Goal: Task Accomplishment & Management: Manage account settings

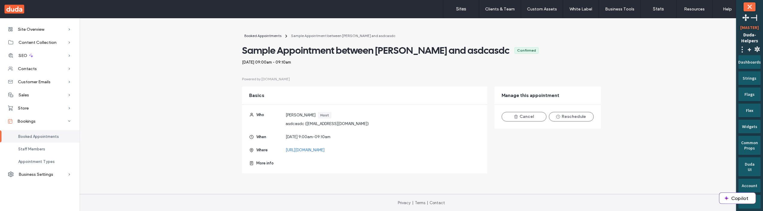
scroll to position [1, 0]
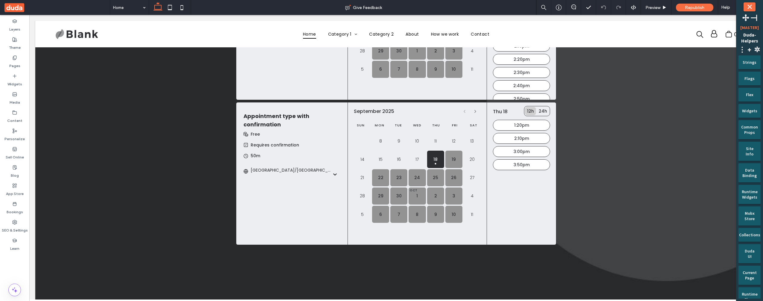
scroll to position [180, 0]
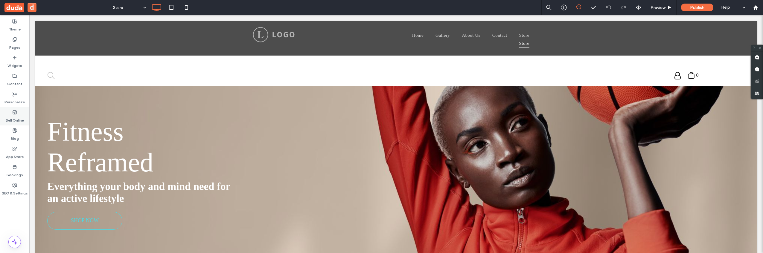
click at [15, 113] on use at bounding box center [15, 112] width 4 height 4
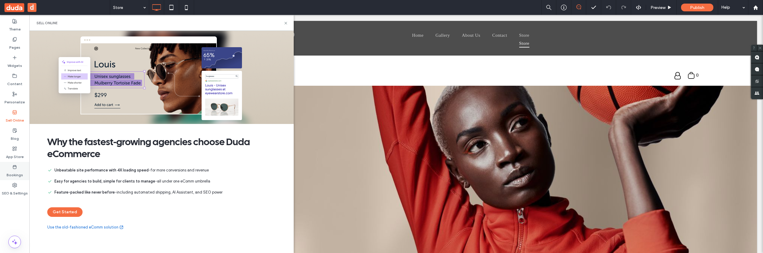
click at [16, 169] on use at bounding box center [14, 167] width 3 height 4
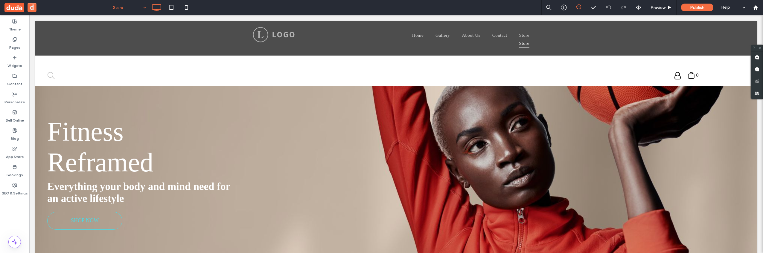
click at [141, 4] on div "Store" at bounding box center [129, 7] width 39 height 15
click at [16, 65] on label "Widgets" at bounding box center [14, 64] width 15 height 8
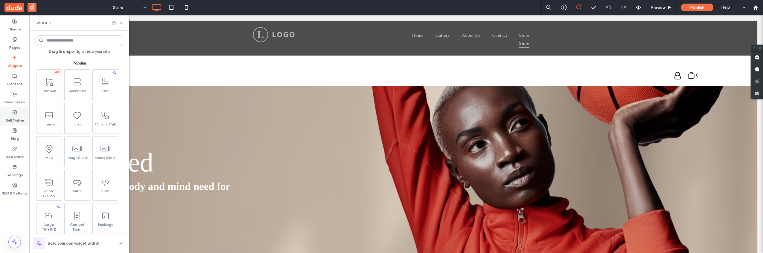
click at [16, 111] on icon at bounding box center [14, 112] width 5 height 5
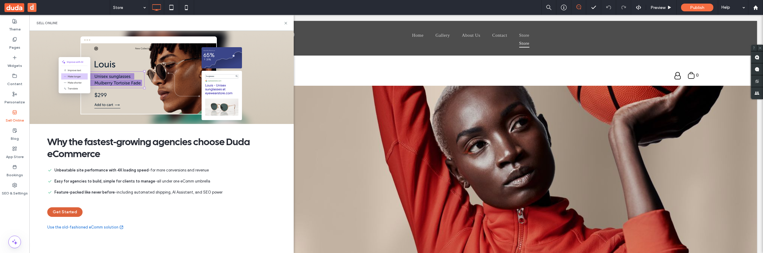
click at [76, 216] on button "Get Started" at bounding box center [64, 213] width 35 height 10
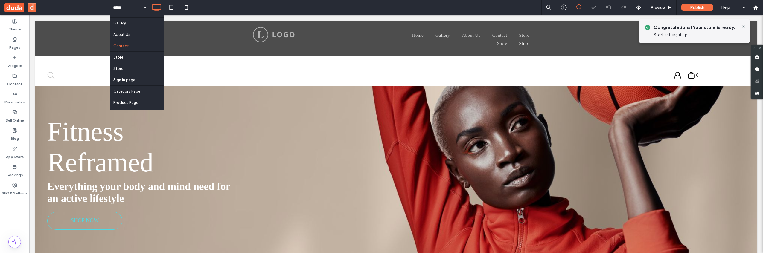
scroll to position [18, 0]
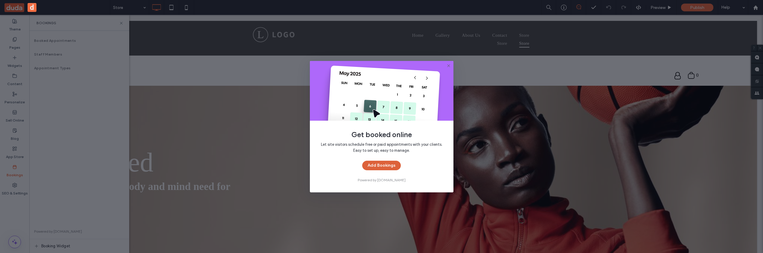
click at [371, 164] on button "Add Bookings" at bounding box center [381, 166] width 39 height 10
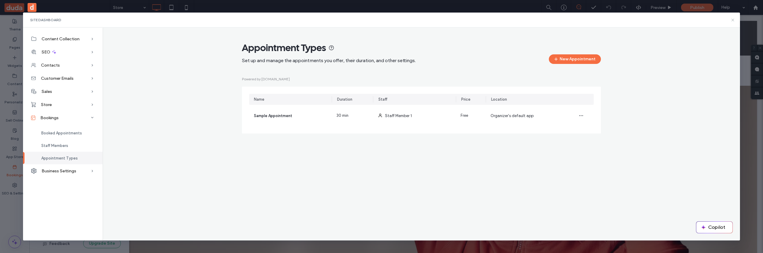
click at [733, 19] on icon at bounding box center [732, 20] width 5 height 5
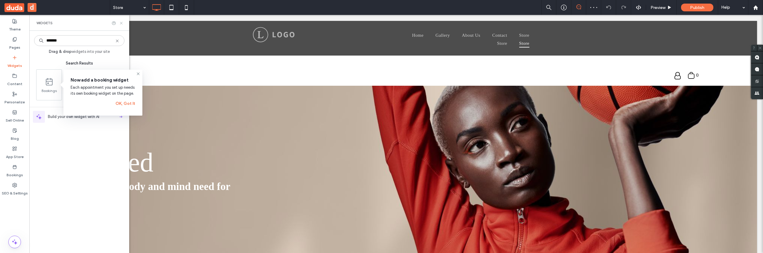
click at [121, 24] on icon at bounding box center [121, 23] width 4 height 4
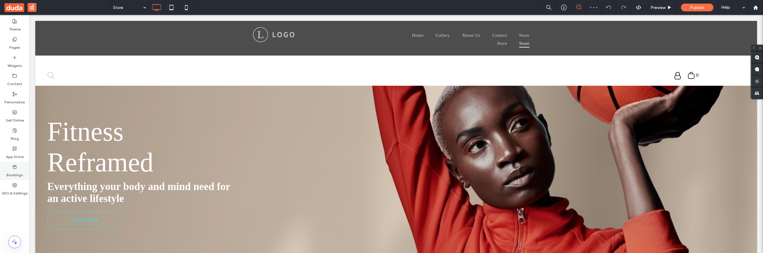
click at [13, 165] on icon at bounding box center [14, 167] width 5 height 5
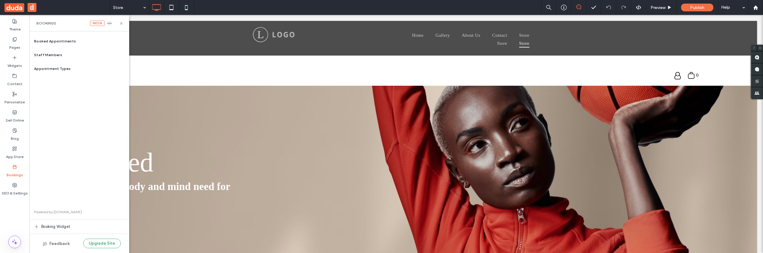
click at [109, 25] on icon "button" at bounding box center [109, 23] width 5 height 5
click at [122, 33] on div "Delete" at bounding box center [141, 29] width 53 height 11
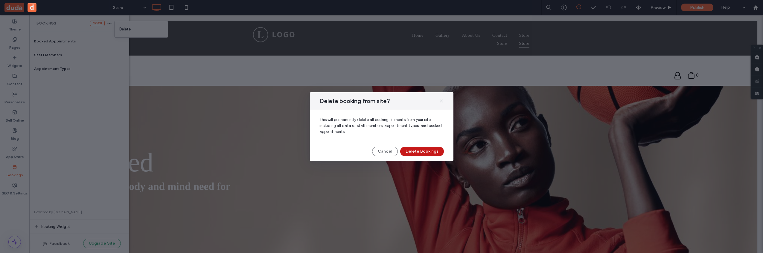
click at [411, 147] on button "Delete Bookings" at bounding box center [422, 152] width 44 height 10
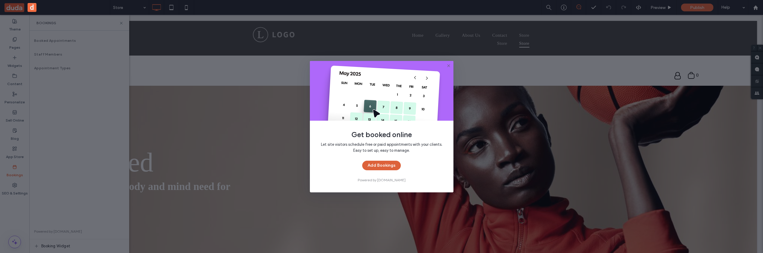
click at [390, 167] on button "Add Bookings" at bounding box center [381, 166] width 39 height 10
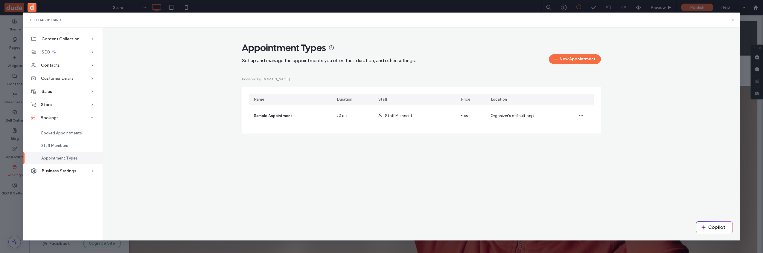
click at [732, 19] on icon at bounding box center [732, 20] width 5 height 5
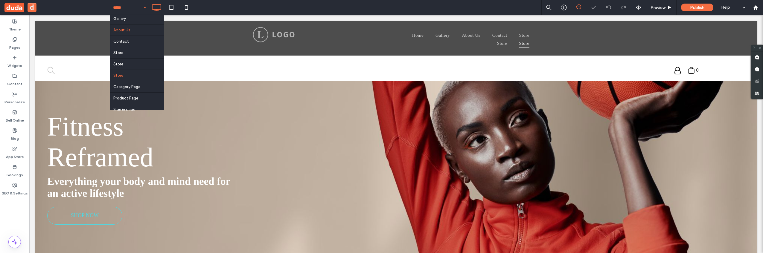
scroll to position [18, 0]
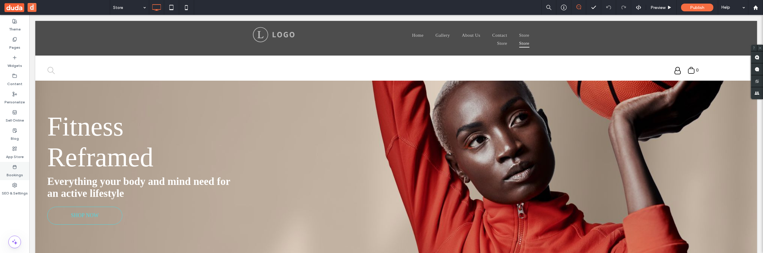
click at [20, 170] on label "Bookings" at bounding box center [15, 174] width 16 height 8
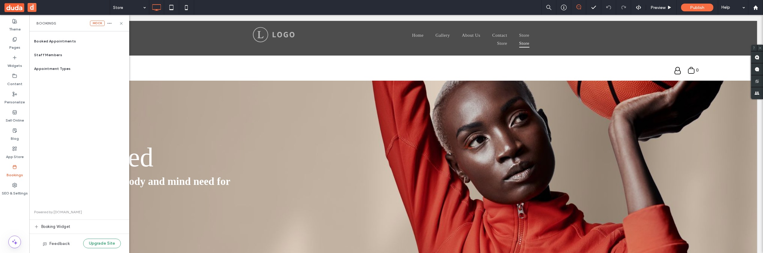
click at [111, 26] on div "mock" at bounding box center [101, 23] width 22 height 5
click at [111, 24] on icon "button" at bounding box center [109, 23] width 5 height 5
click at [122, 31] on span "Delete" at bounding box center [124, 29] width 11 height 6
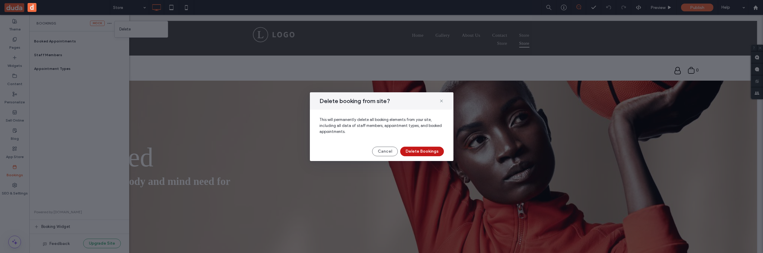
click at [418, 152] on button "Delete Bookings" at bounding box center [422, 152] width 44 height 10
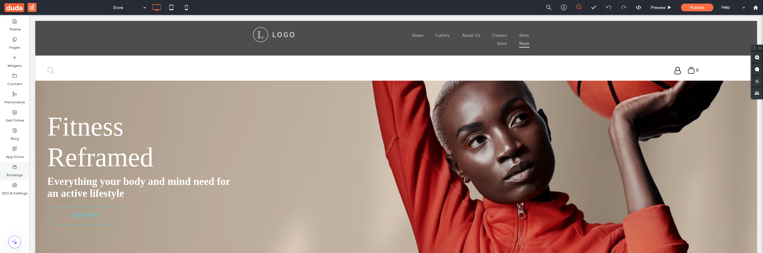
click at [13, 172] on label "Bookings" at bounding box center [15, 174] width 16 height 8
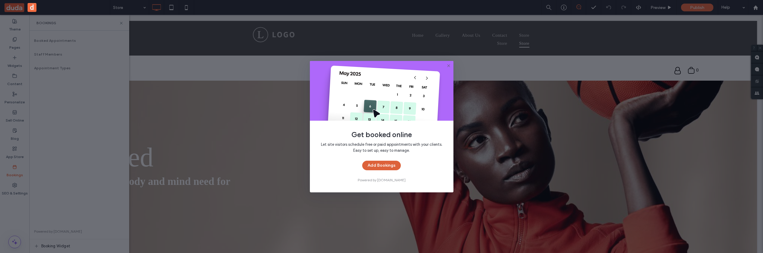
click at [382, 163] on button "Add Bookings" at bounding box center [381, 166] width 39 height 10
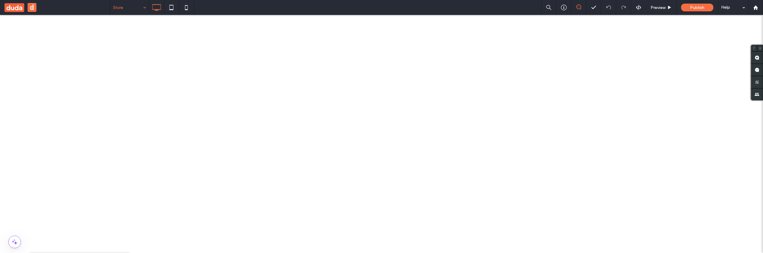
click at [131, 31] on span "Delete" at bounding box center [124, 29] width 11 height 6
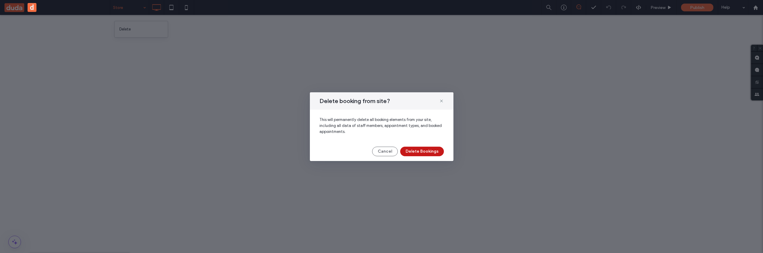
click at [423, 149] on button "Delete Bookings" at bounding box center [422, 152] width 44 height 10
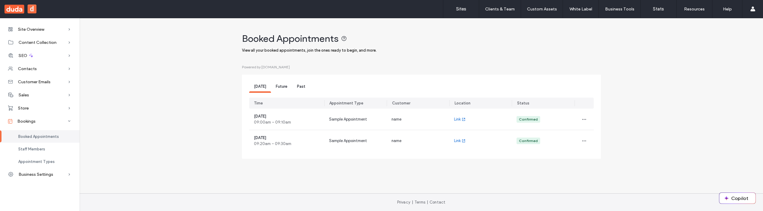
click at [283, 87] on span "Future" at bounding box center [282, 86] width 12 height 4
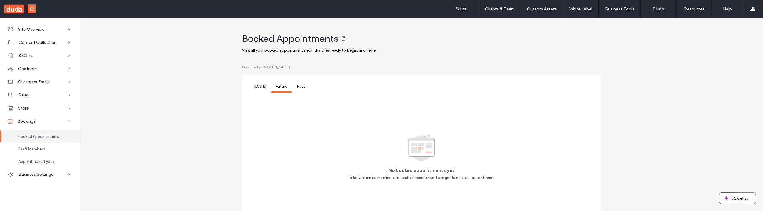
click at [293, 87] on div "Past" at bounding box center [301, 87] width 18 height 11
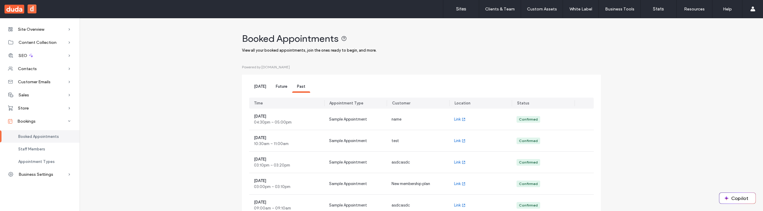
click at [261, 89] on span "Today" at bounding box center [260, 86] width 12 height 4
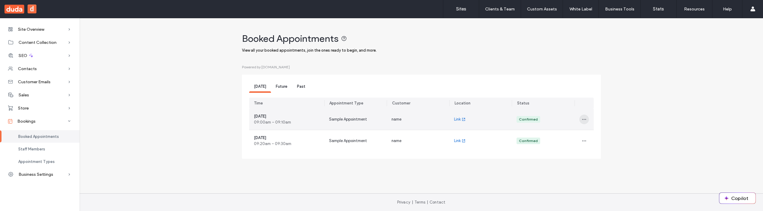
click at [584, 120] on icon "button" at bounding box center [584, 119] width 5 height 5
click at [592, 134] on span "Reschedule" at bounding box center [601, 135] width 21 height 6
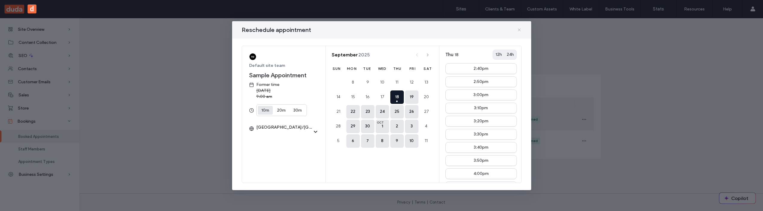
click at [518, 30] on icon at bounding box center [519, 30] width 5 height 5
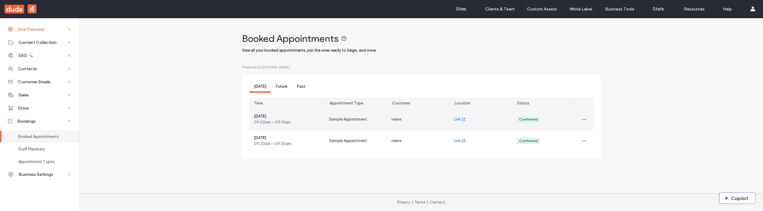
click at [44, 31] on span "Site Overview" at bounding box center [31, 29] width 26 height 5
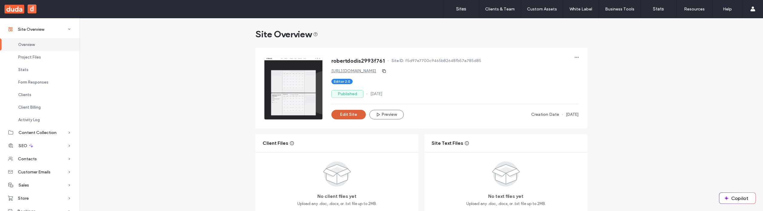
click at [350, 114] on button "Edit Site" at bounding box center [348, 115] width 34 height 10
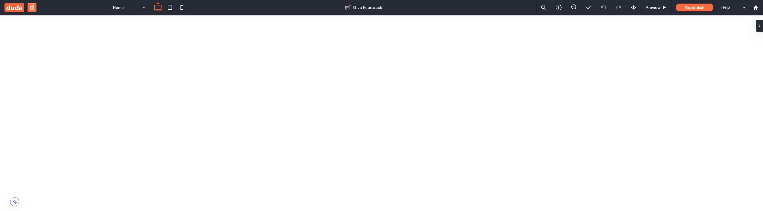
scroll to position [67, 0]
click at [701, 8] on span "Republish" at bounding box center [694, 7] width 19 height 5
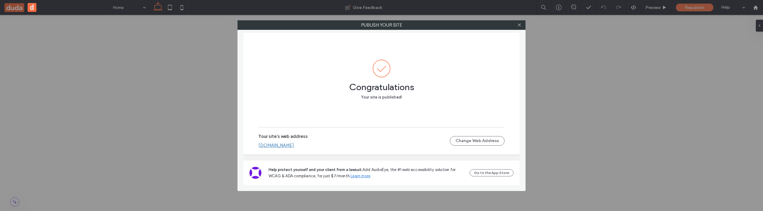
click at [294, 147] on link "robertdodis2993f761.multiscreen.d1test.biz" at bounding box center [276, 145] width 36 height 5
click at [520, 24] on icon at bounding box center [519, 25] width 4 height 4
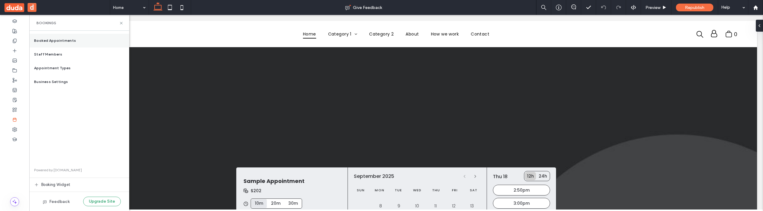
click at [65, 42] on span "Booked Appointments" at bounding box center [55, 40] width 42 height 5
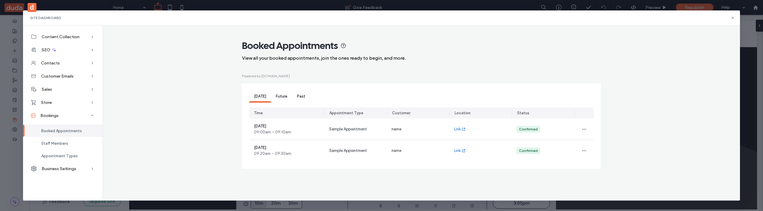
click at [281, 98] on span "Future" at bounding box center [282, 96] width 12 height 4
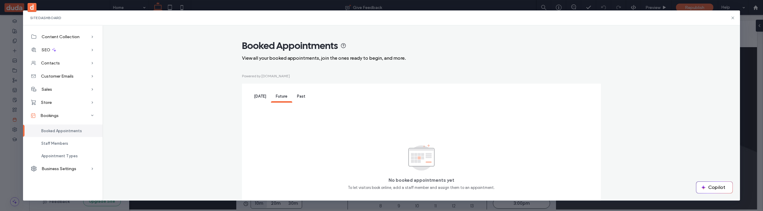
click at [298, 98] on span "Past" at bounding box center [301, 96] width 8 height 4
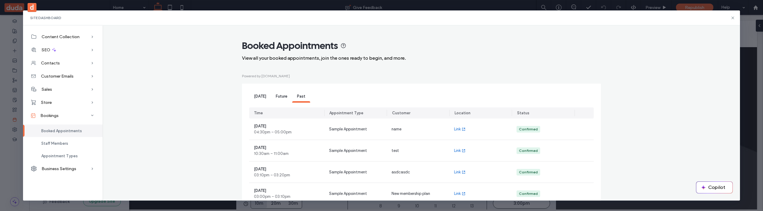
click at [281, 97] on span "Future" at bounding box center [282, 96] width 12 height 4
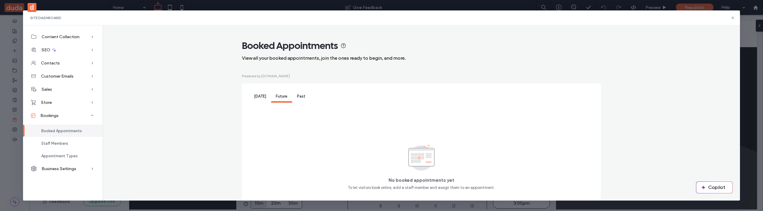
click at [262, 95] on span "[DATE]" at bounding box center [260, 96] width 12 height 4
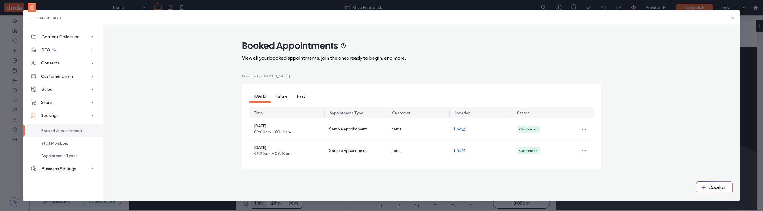
click at [282, 100] on div "Future" at bounding box center [281, 97] width 21 height 12
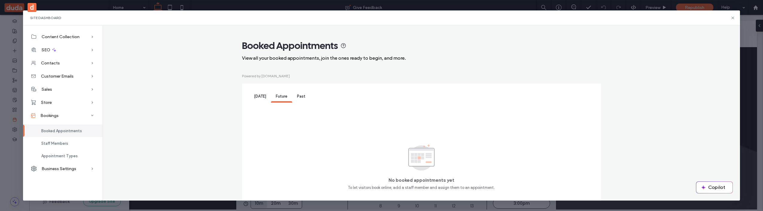
click at [298, 96] on span "Past" at bounding box center [301, 96] width 8 height 4
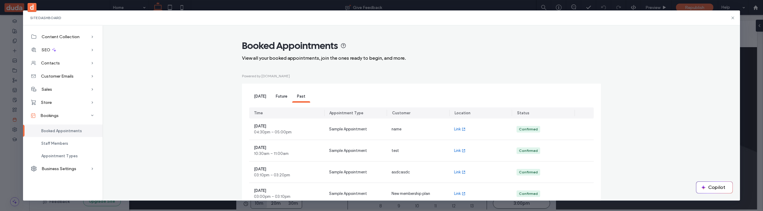
click at [276, 96] on span "Future" at bounding box center [282, 96] width 12 height 4
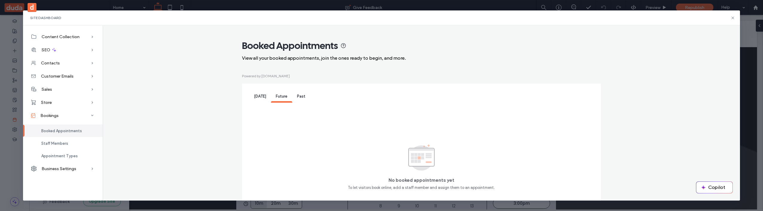
click at [257, 97] on span "[DATE]" at bounding box center [260, 96] width 12 height 4
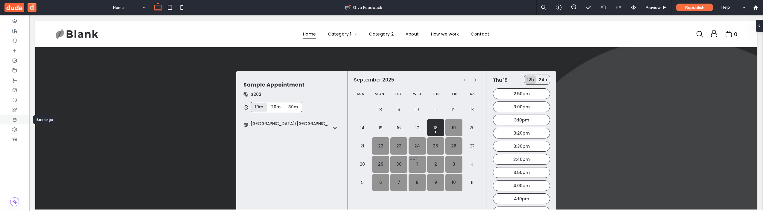
click at [21, 119] on div at bounding box center [14, 120] width 29 height 10
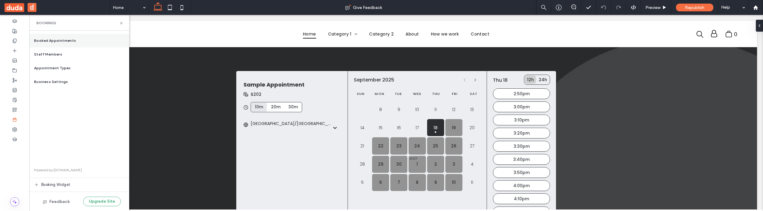
click at [65, 42] on span "Booked Appointments" at bounding box center [55, 40] width 42 height 5
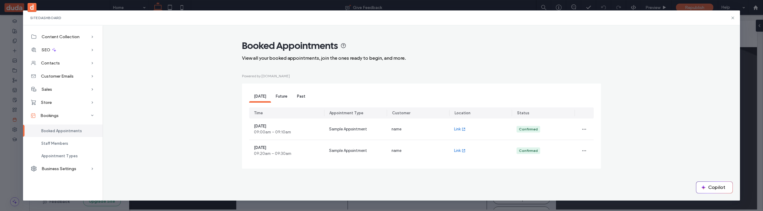
click at [281, 97] on span "Future" at bounding box center [282, 96] width 12 height 4
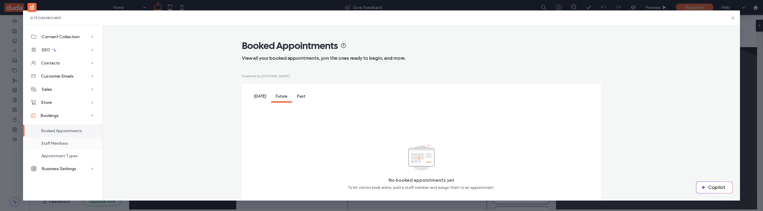
click at [67, 144] on span "Staff Members" at bounding box center [54, 143] width 27 height 4
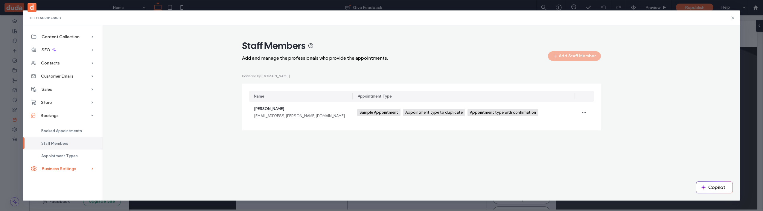
click at [60, 166] on div "Business Settings" at bounding box center [63, 168] width 80 height 13
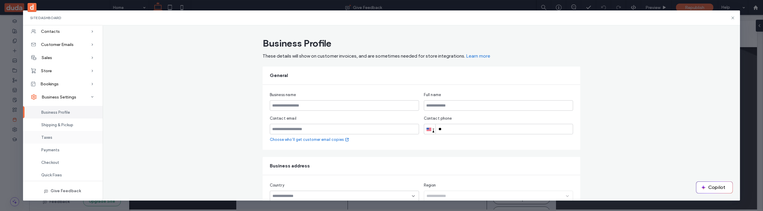
scroll to position [3, 0]
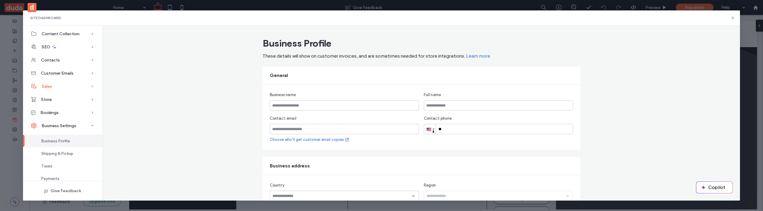
click at [61, 85] on div "Sales" at bounding box center [63, 86] width 80 height 13
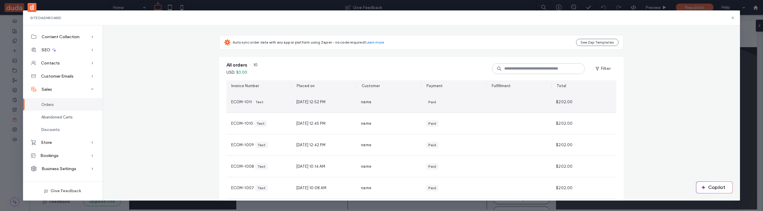
scroll to position [33, 0]
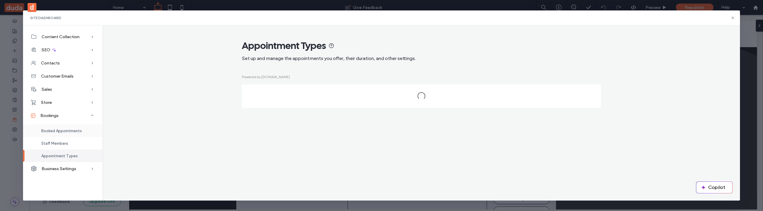
click at [67, 133] on span "Booked Appointments" at bounding box center [61, 131] width 41 height 4
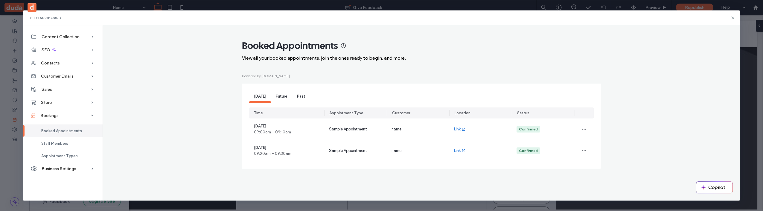
click at [278, 98] on span "Future" at bounding box center [282, 96] width 12 height 4
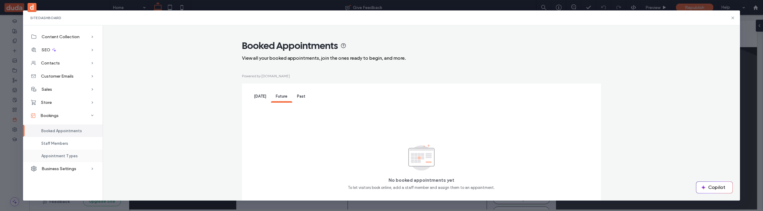
click at [54, 157] on span "Appointment Types" at bounding box center [59, 156] width 36 height 4
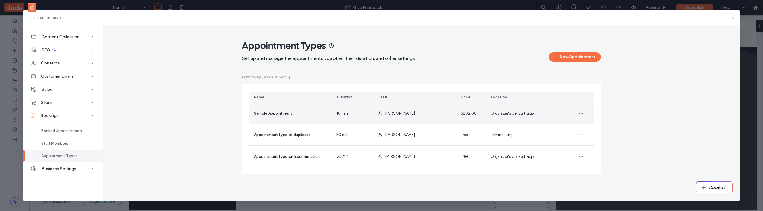
click at [312, 116] on div "Sample Appointment" at bounding box center [290, 113] width 83 height 21
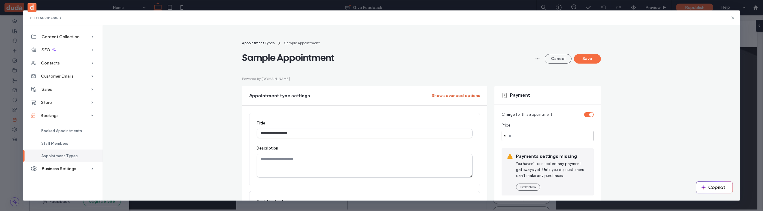
click at [452, 95] on button "Show advanced options" at bounding box center [456, 96] width 48 height 10
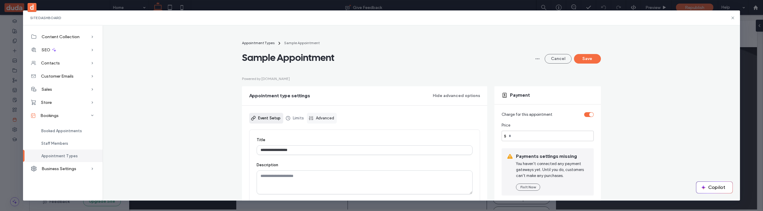
click at [327, 119] on link "Advanced" at bounding box center [322, 118] width 30 height 11
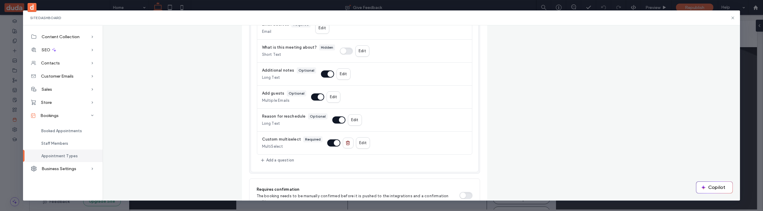
scroll to position [280, 0]
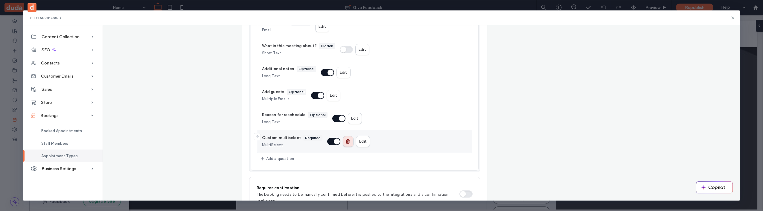
click at [346, 141] on use "button" at bounding box center [348, 142] width 4 height 4
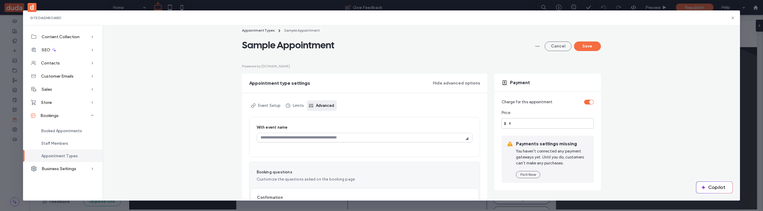
scroll to position [0, 0]
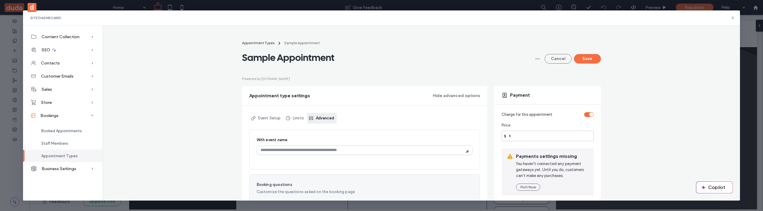
click at [583, 61] on button "Save" at bounding box center [587, 59] width 27 height 10
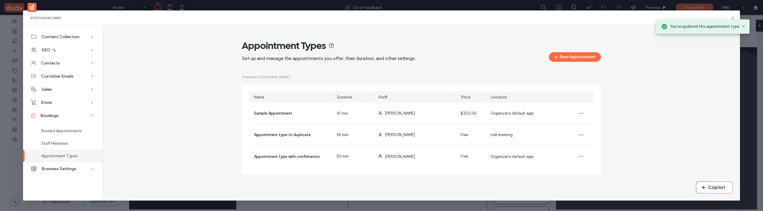
click at [733, 18] on div "You've updated this appointment type." at bounding box center [702, 26] width 97 height 17
click at [731, 15] on div "Site Dashboard" at bounding box center [381, 17] width 717 height 15
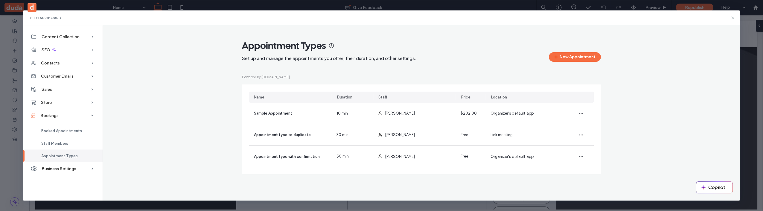
click at [732, 17] on use at bounding box center [732, 17] width 3 height 3
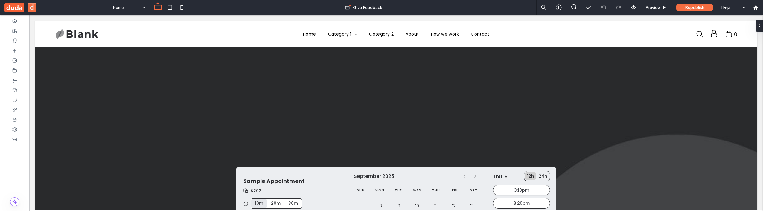
scroll to position [88, 0]
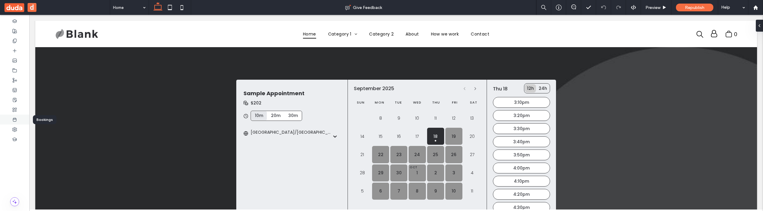
click at [20, 120] on div at bounding box center [14, 120] width 29 height 10
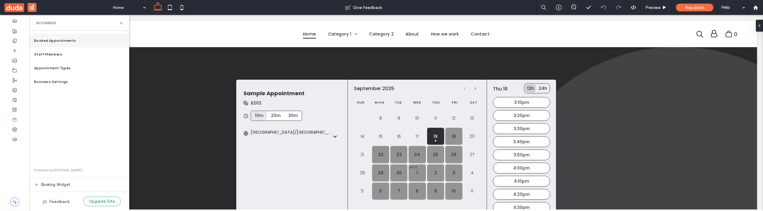
click at [70, 43] on span "Booked Appointments" at bounding box center [55, 40] width 42 height 5
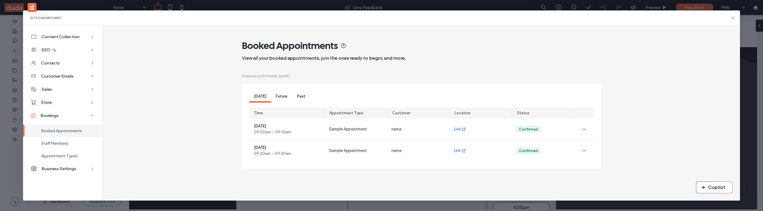
click at [284, 97] on span "Future" at bounding box center [282, 96] width 12 height 4
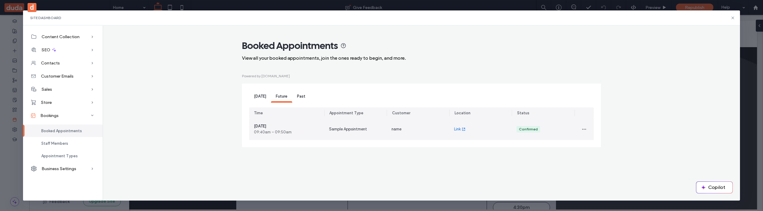
click at [335, 132] on span "Sample Appointment" at bounding box center [348, 129] width 38 height 6
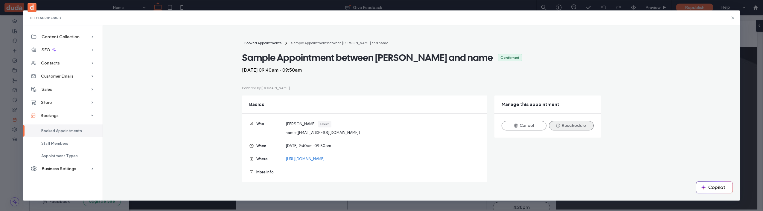
click at [565, 123] on button "Reschedule" at bounding box center [571, 126] width 45 height 10
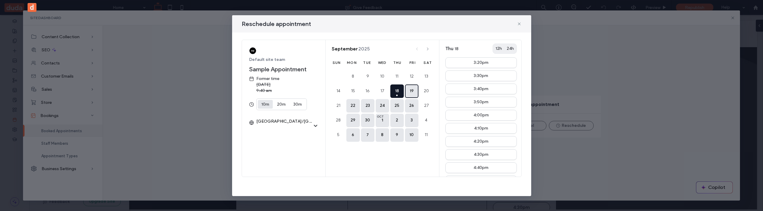
click at [411, 85] on button "19" at bounding box center [411, 91] width 13 height 13
click at [386, 137] on button "8" at bounding box center [382, 135] width 13 height 13
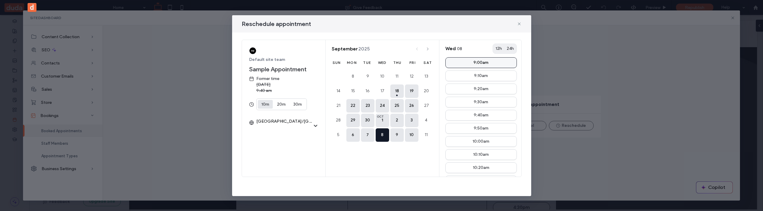
click at [482, 61] on div "9:00am" at bounding box center [480, 63] width 15 height 4
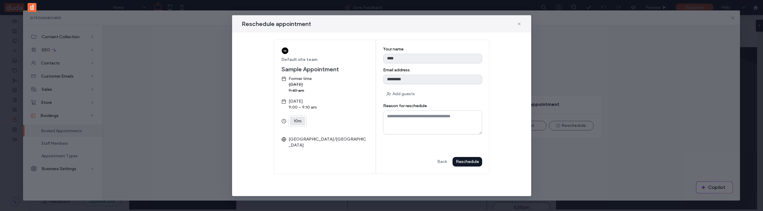
click at [0, 0] on div "Reschedule" at bounding box center [0, 0] width 0 height 0
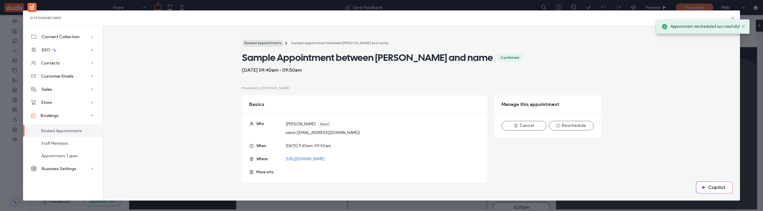
click at [266, 44] on span "Booked Appointments" at bounding box center [262, 43] width 37 height 4
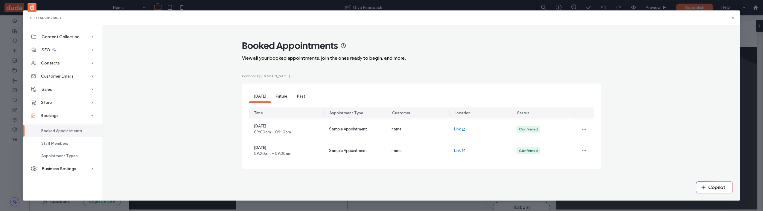
click at [281, 97] on span "Future" at bounding box center [282, 96] width 12 height 4
click at [734, 18] on icon at bounding box center [732, 18] width 5 height 5
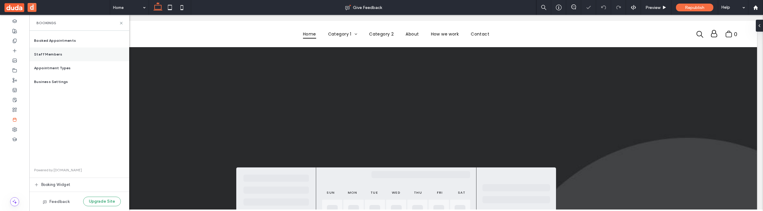
scroll to position [0, 0]
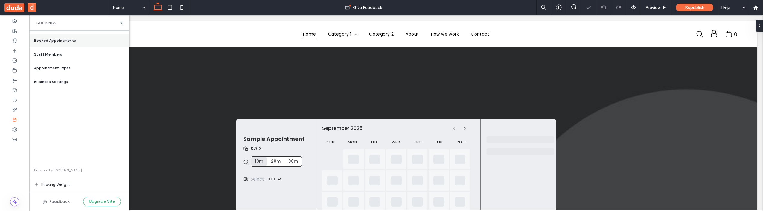
click at [66, 45] on div "Booked Appointments" at bounding box center [79, 41] width 100 height 14
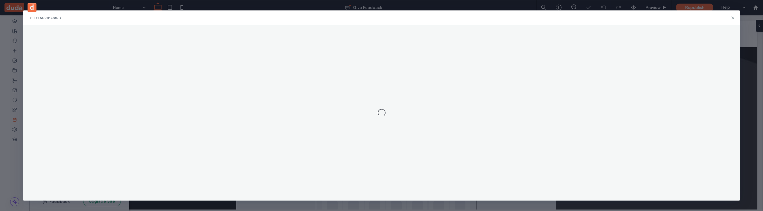
scroll to position [97, 0]
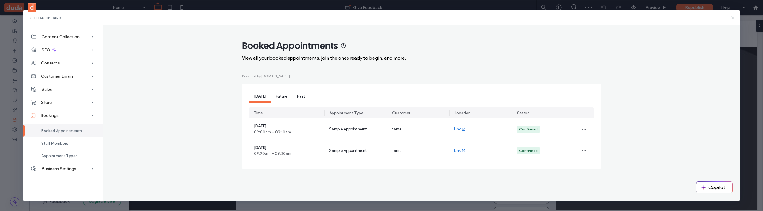
click at [278, 95] on span "Future" at bounding box center [282, 96] width 12 height 4
